Goal: Task Accomplishment & Management: Complete application form

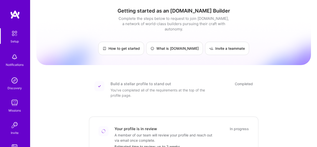
scroll to position [50, 0]
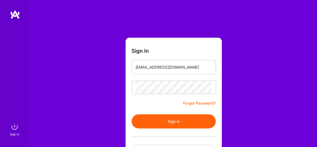
click at [149, 116] on button "Sign In" at bounding box center [174, 121] width 84 height 14
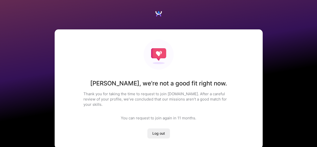
click at [223, 41] on div "[PERSON_NAME] , we're not a good fit right now. Thank you for taking the time t…" at bounding box center [159, 88] width 208 height 119
